Goal: Book appointment/travel/reservation

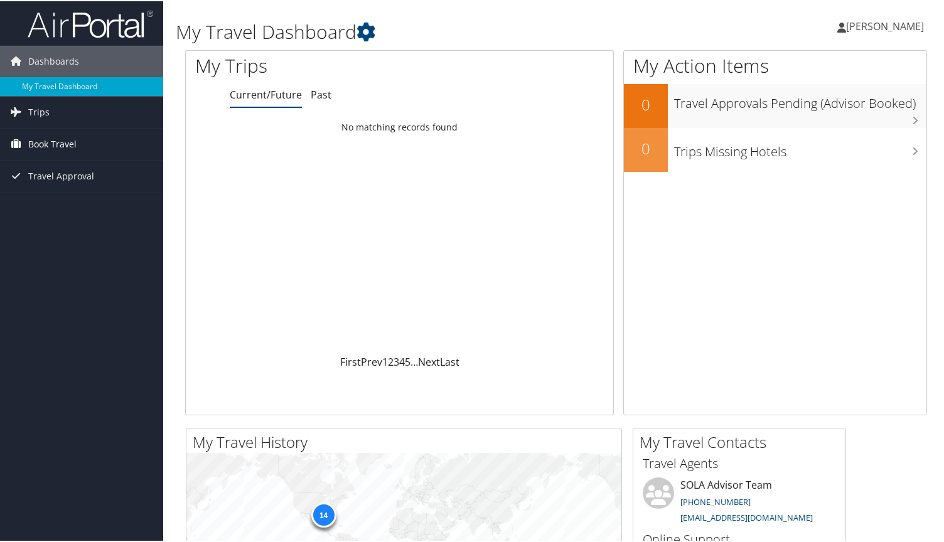
click at [56, 143] on span "Book Travel" at bounding box center [52, 142] width 48 height 31
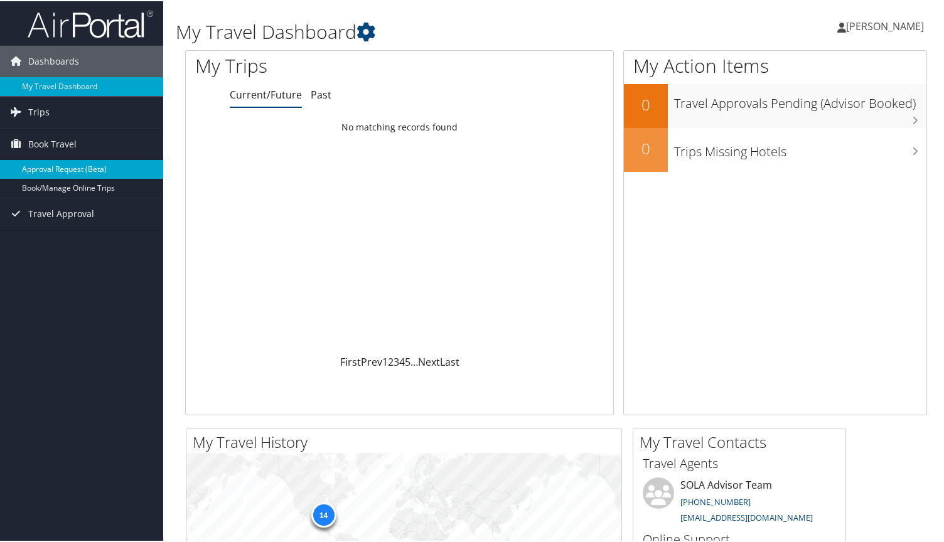
click at [73, 166] on link "Approval Request (Beta)" at bounding box center [81, 168] width 163 height 19
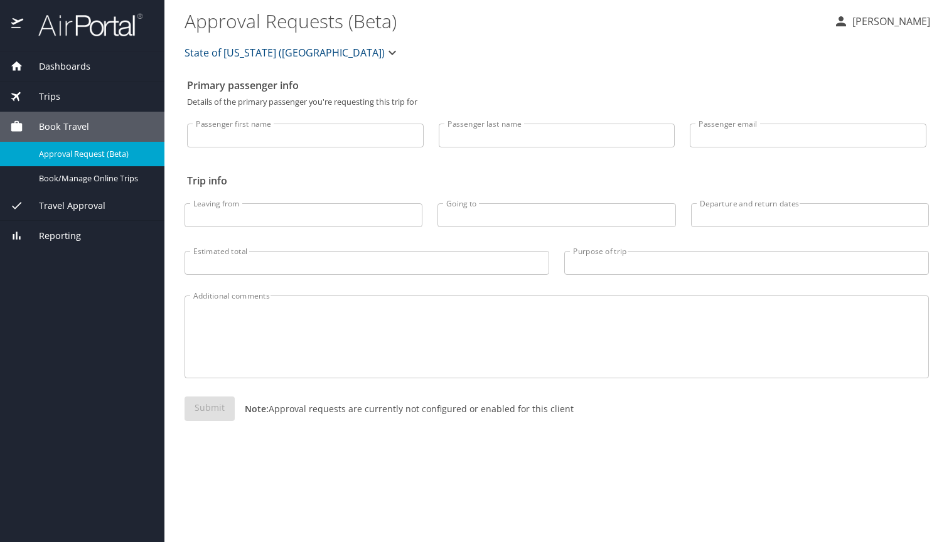
click at [87, 205] on span "Travel Approval" at bounding box center [64, 206] width 82 height 14
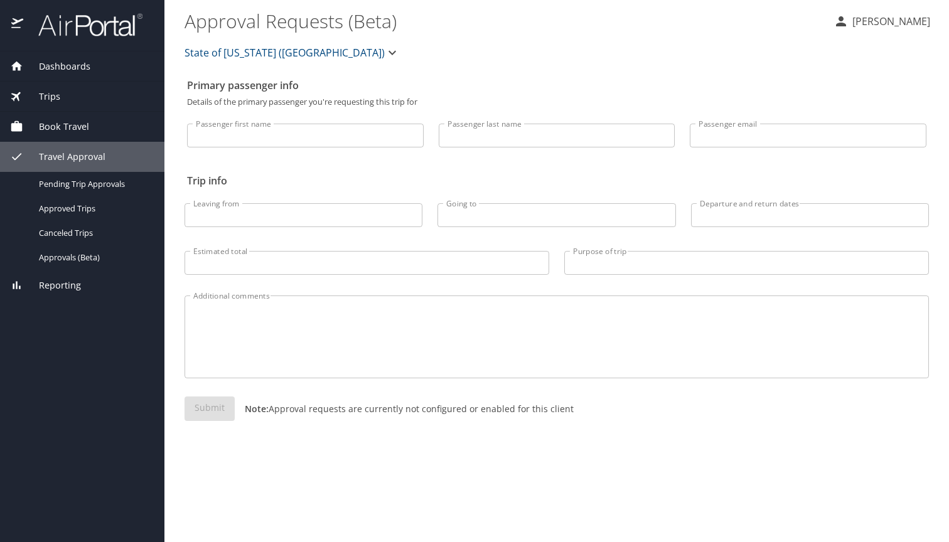
click at [73, 126] on span "Book Travel" at bounding box center [56, 127] width 66 height 14
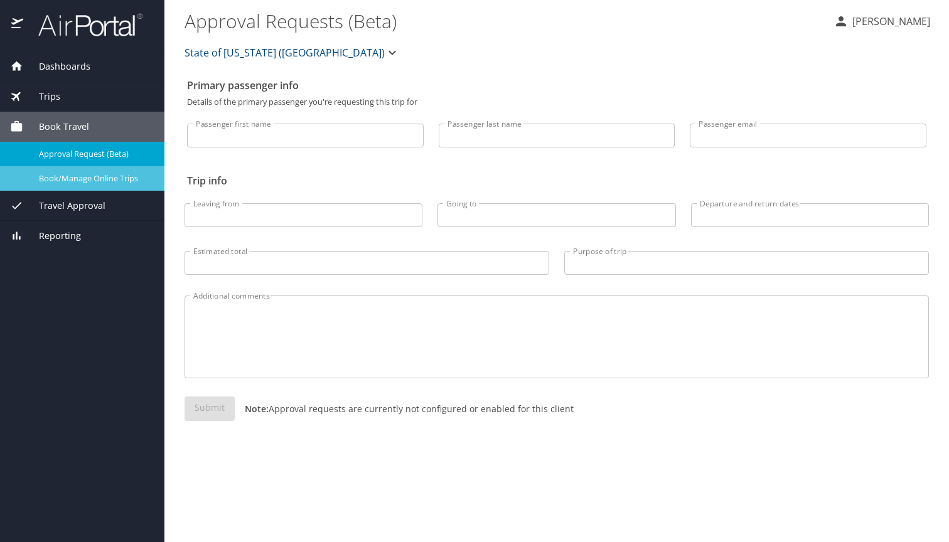
click at [86, 176] on span "Book/Manage Online Trips" at bounding box center [94, 179] width 110 height 12
